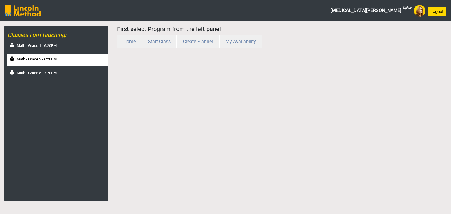
click at [35, 56] on label "Math - Grade 3 - 6:20PM" at bounding box center [37, 59] width 40 height 6
select select "month"
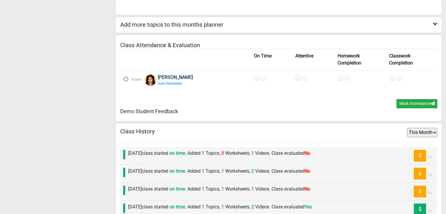
scroll to position [666, 0]
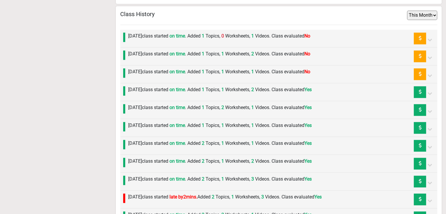
click at [210, 74] on div "Wednesday 6th August class started on time . Added 1 Topics, 1 Worksheets, 1 Vi…" at bounding box center [217, 74] width 185 height 12
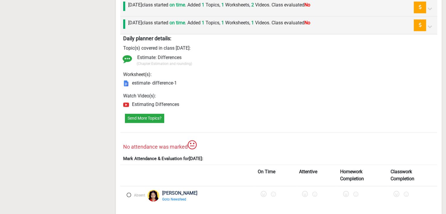
scroll to position [725, 0]
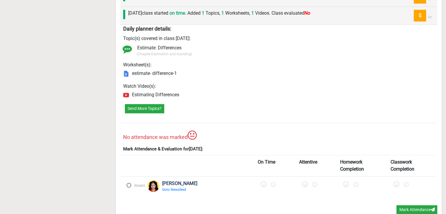
click at [129, 183] on label at bounding box center [129, 185] width 4 height 4
click at [262, 183] on icon at bounding box center [265, 185] width 6 height 6
click at [305, 182] on icon at bounding box center [308, 185] width 6 height 6
click at [346, 182] on icon at bounding box center [349, 185] width 6 height 6
click at [395, 182] on icon at bounding box center [398, 185] width 6 height 6
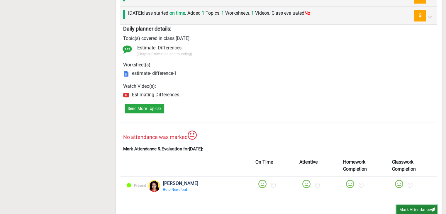
click at [406, 208] on button "Mark Attendance" at bounding box center [417, 209] width 41 height 9
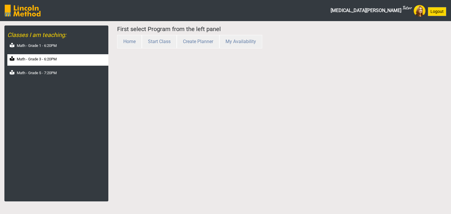
click at [50, 65] on div "Math - Grade 3 - 6:20PM" at bounding box center [57, 59] width 101 height 11
select select "month"
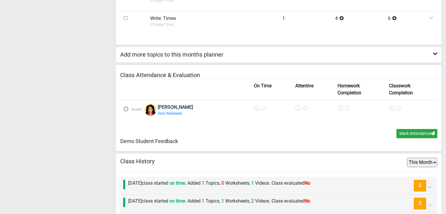
scroll to position [587, 0]
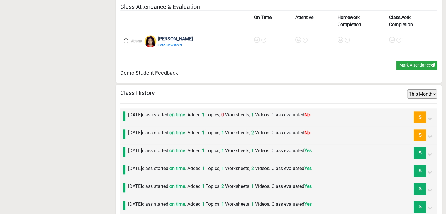
click at [237, 133] on label "[DATE] class started on time . Added 1 Topics, 1 Worksheets, 2 Videos. Class ev…" at bounding box center [219, 132] width 182 height 7
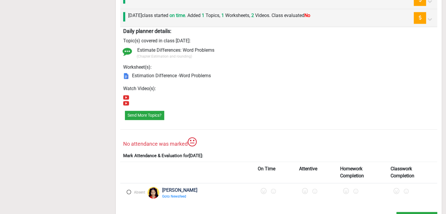
scroll to position [763, 0]
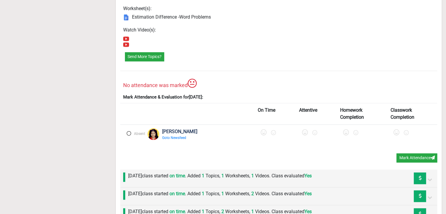
click at [129, 133] on label at bounding box center [129, 133] width 4 height 4
click at [262, 131] on icon at bounding box center [265, 133] width 6 height 6
click at [305, 132] on icon at bounding box center [308, 133] width 6 height 6
click at [346, 133] on icon at bounding box center [349, 133] width 6 height 6
click at [395, 130] on icon at bounding box center [398, 133] width 6 height 6
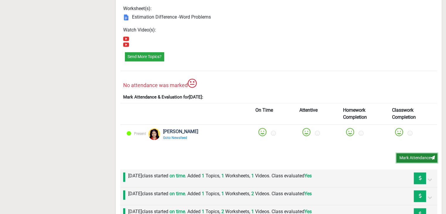
click at [412, 158] on button "Mark Attendance" at bounding box center [417, 157] width 41 height 9
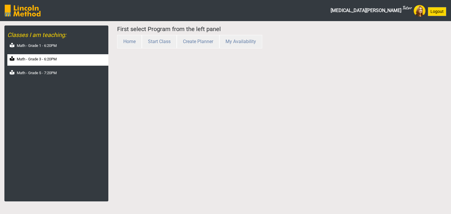
click at [45, 59] on label "Math - Grade 3 - 6:20PM" at bounding box center [37, 59] width 40 height 6
select select "month"
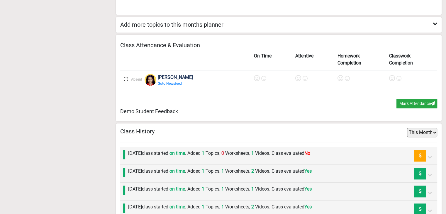
scroll to position [607, 0]
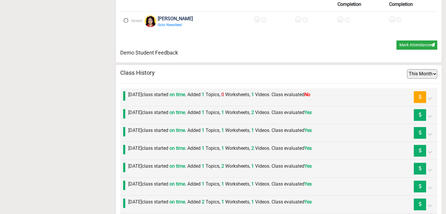
click at [155, 99] on div "Friday 8th August class started on time . Added 1 Topics, 0 Worksheets, 1 Video…" at bounding box center [217, 97] width 185 height 12
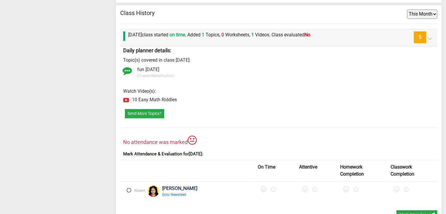
scroll to position [725, 0]
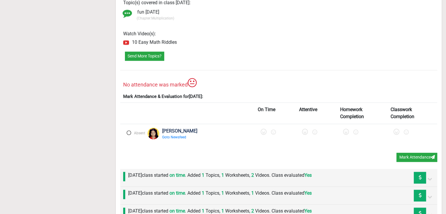
click at [129, 131] on label at bounding box center [129, 133] width 4 height 4
click at [262, 129] on icon at bounding box center [265, 132] width 6 height 6
click at [305, 130] on icon at bounding box center [308, 132] width 6 height 6
click at [346, 129] on icon at bounding box center [349, 132] width 6 height 6
click at [395, 129] on icon at bounding box center [398, 132] width 6 height 6
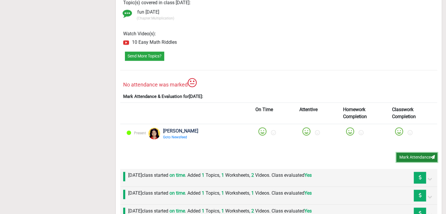
click at [409, 153] on button "Mark Attendance" at bounding box center [417, 157] width 41 height 9
